Goal: Use online tool/utility: Use online tool/utility

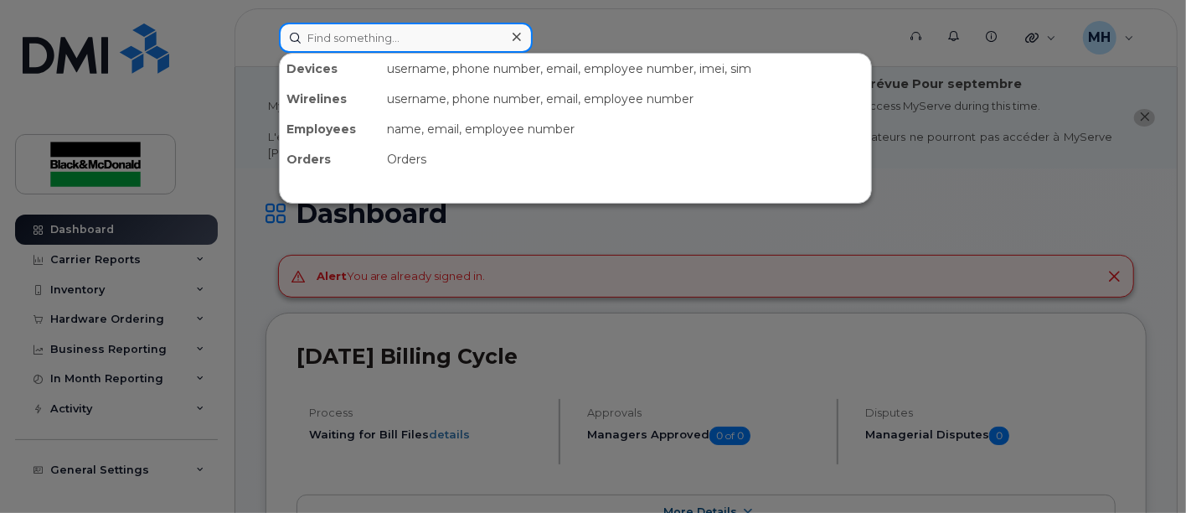
click at [307, 36] on input at bounding box center [406, 38] width 254 height 30
paste input "[PERSON_NAME] <[EMAIL_ADDRESS][DOMAIN_NAME]>"
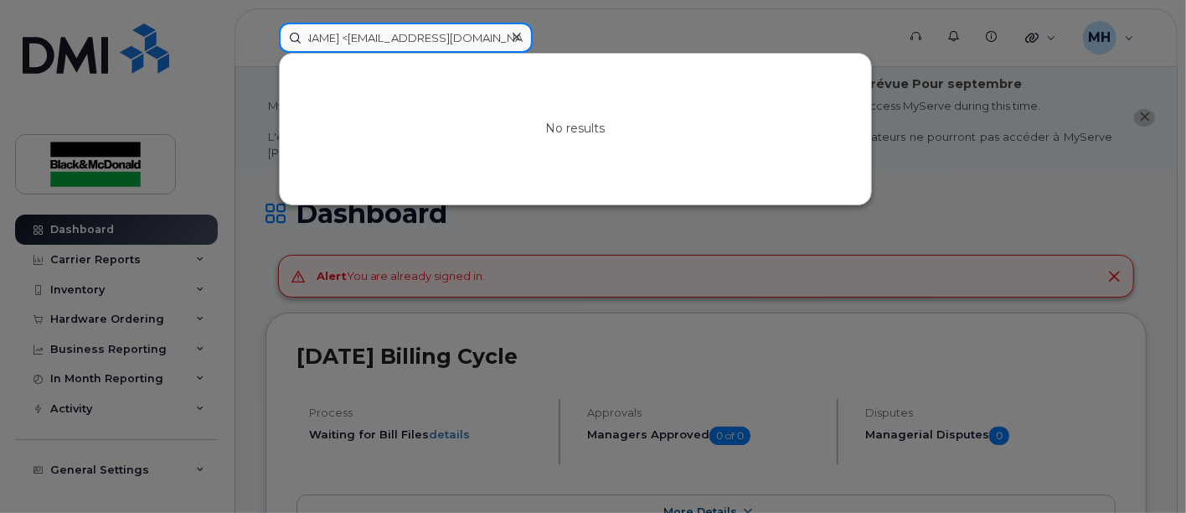
type input "Emmett White <ewhite@blackandmcdonald.com>"
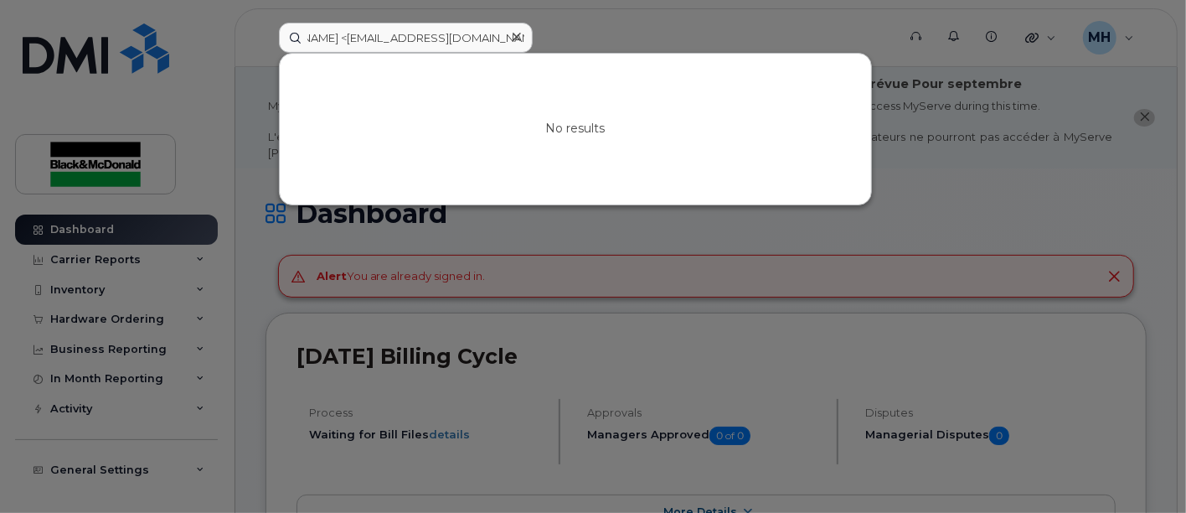
scroll to position [0, 0]
click at [519, 41] on icon at bounding box center [517, 36] width 8 height 13
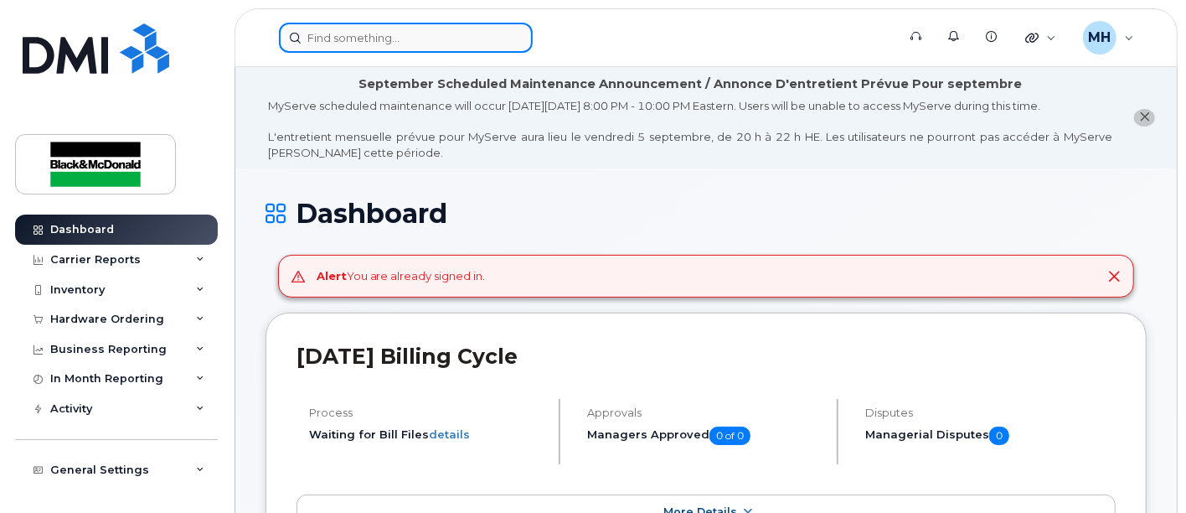
drag, startPoint x: 382, startPoint y: 34, endPoint x: 372, endPoint y: 36, distance: 10.2
click at [380, 43] on input at bounding box center [406, 38] width 254 height 30
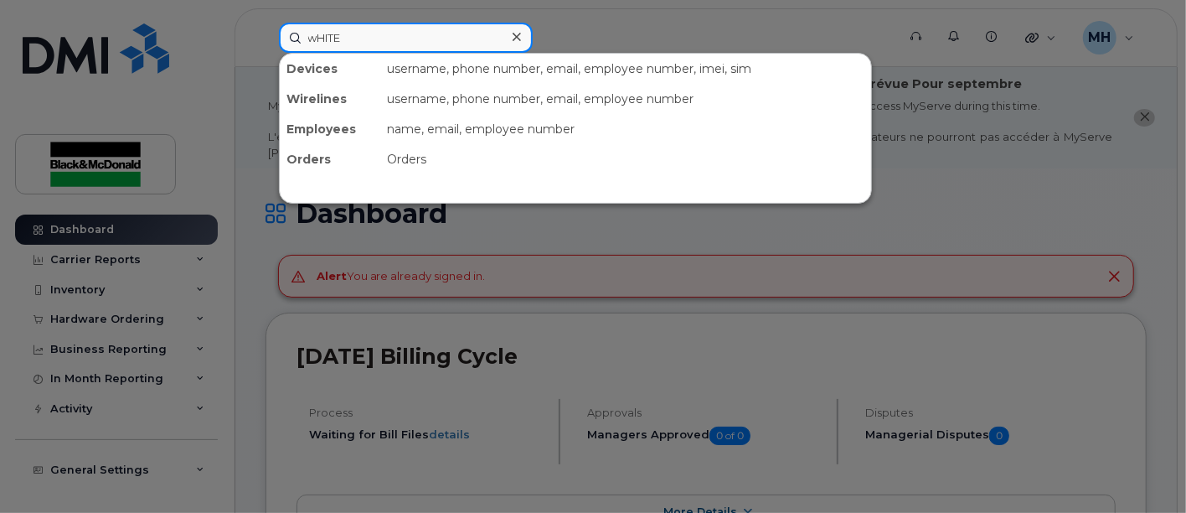
type input "wHITE"
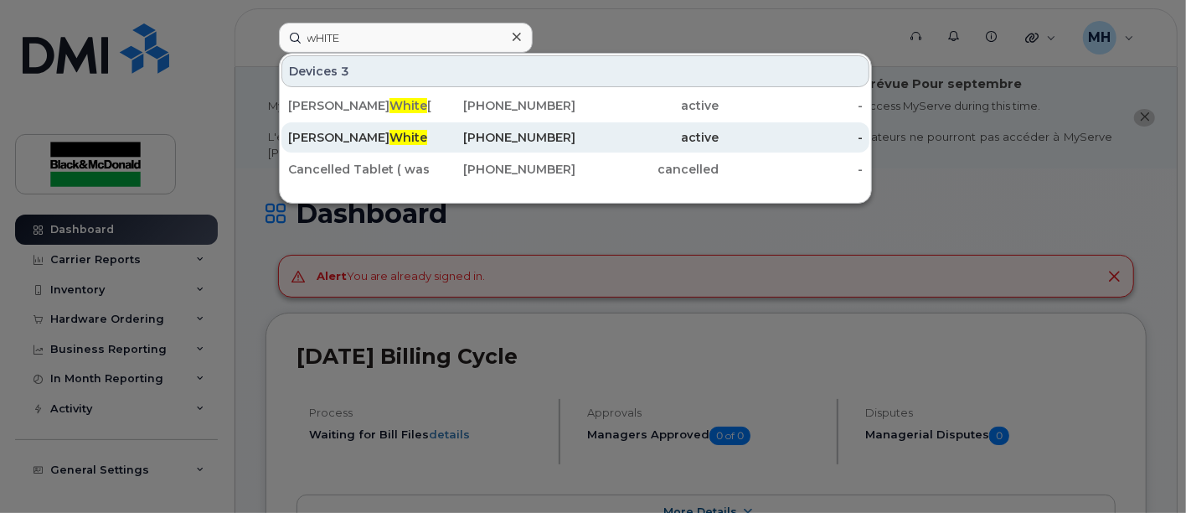
click at [390, 137] on span "White" at bounding box center [409, 137] width 38 height 15
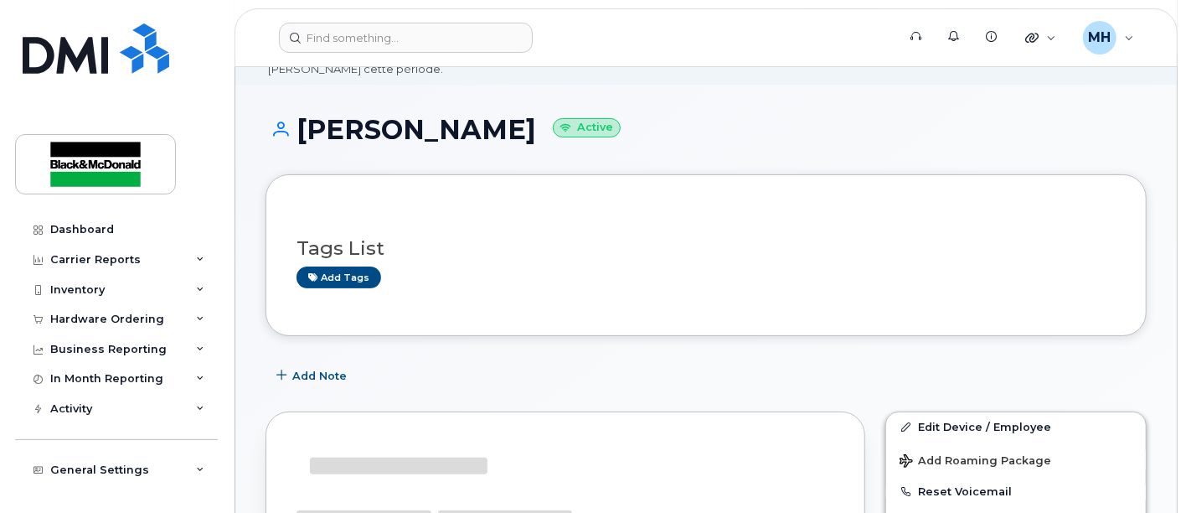
scroll to position [279, 0]
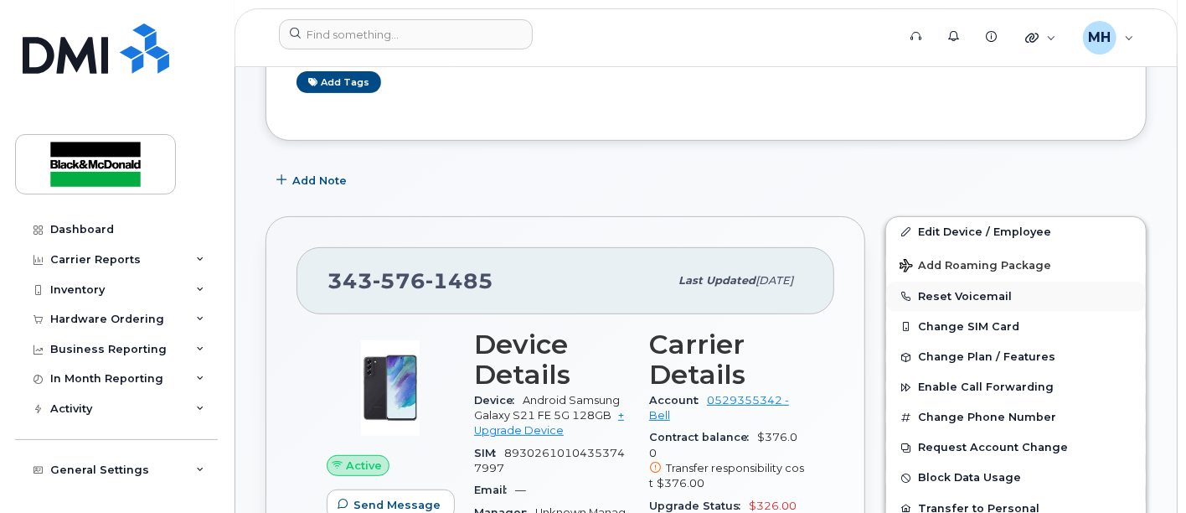
click at [989, 294] on button "Reset Voicemail" at bounding box center [1016, 297] width 260 height 30
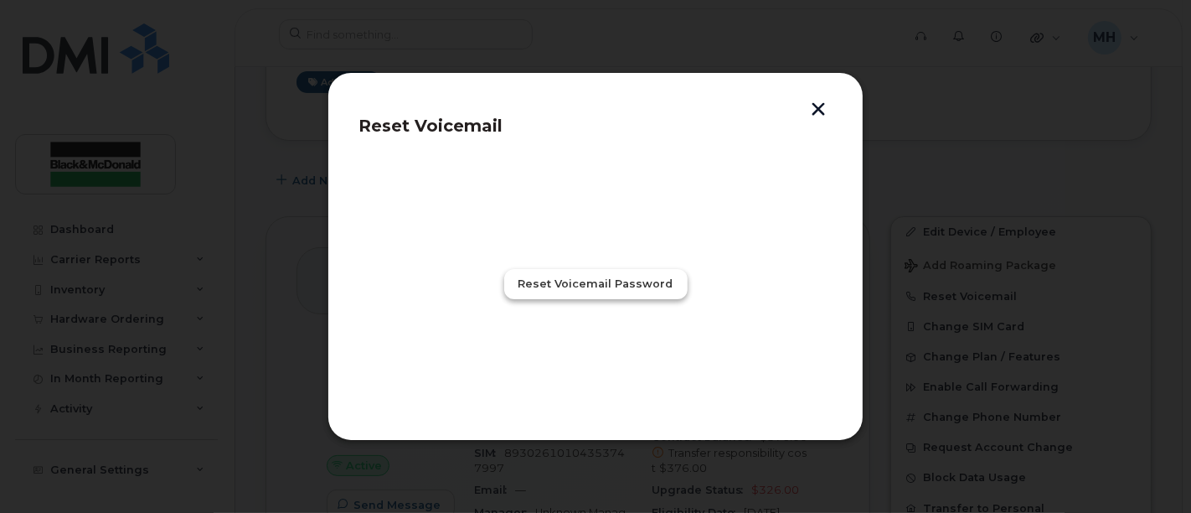
click at [610, 291] on span "Reset Voicemail Password" at bounding box center [596, 284] width 155 height 16
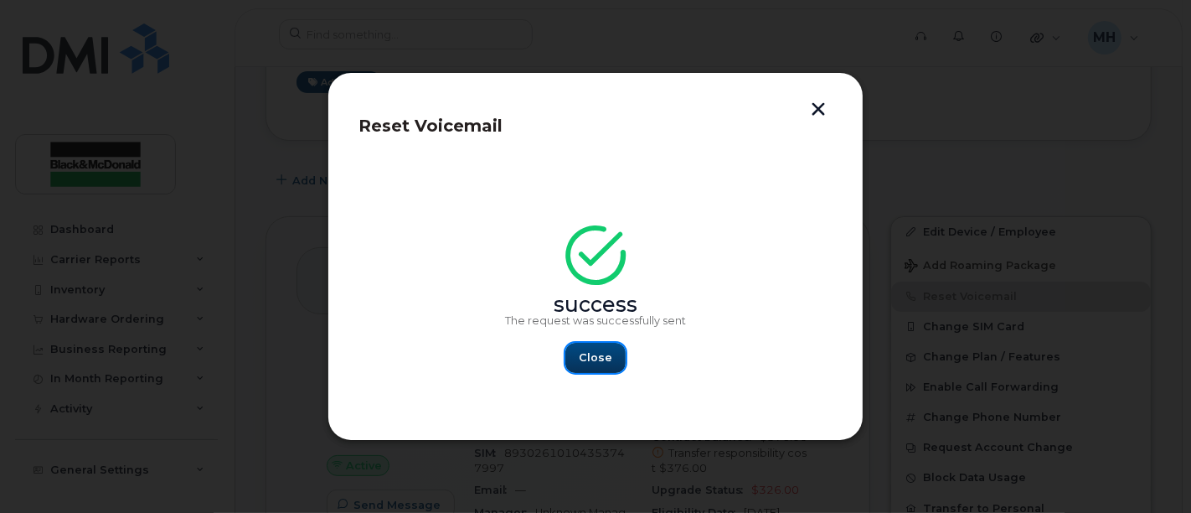
drag, startPoint x: 602, startPoint y: 357, endPoint x: 328, endPoint y: 340, distance: 274.5
click at [602, 356] on span "Close" at bounding box center [596, 357] width 34 height 16
